Goal: Find specific page/section: Find specific page/section

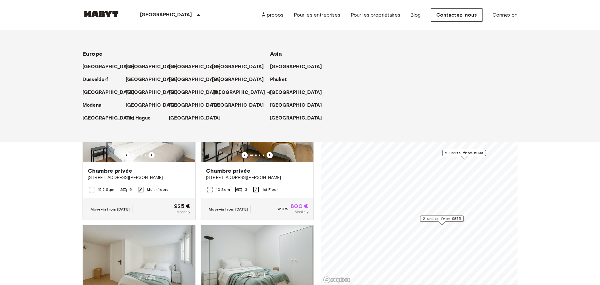
click at [222, 92] on p "[GEOGRAPHIC_DATA]" at bounding box center [239, 92] width 52 height 7
click at [93, 67] on p "[GEOGRAPHIC_DATA]" at bounding box center [110, 66] width 52 height 7
